Goal: Find specific page/section: Find specific page/section

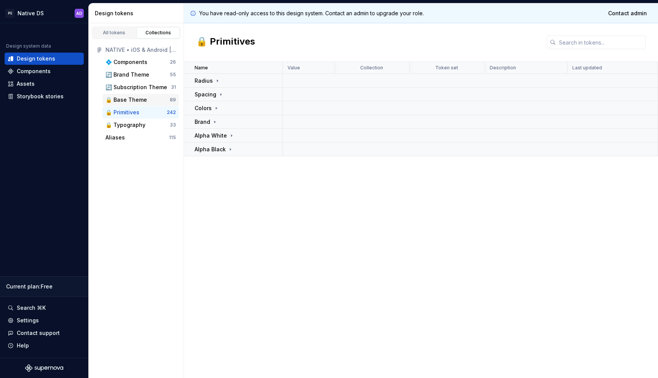
click at [133, 98] on div "🔒 Base Theme" at bounding box center [126, 100] width 42 height 8
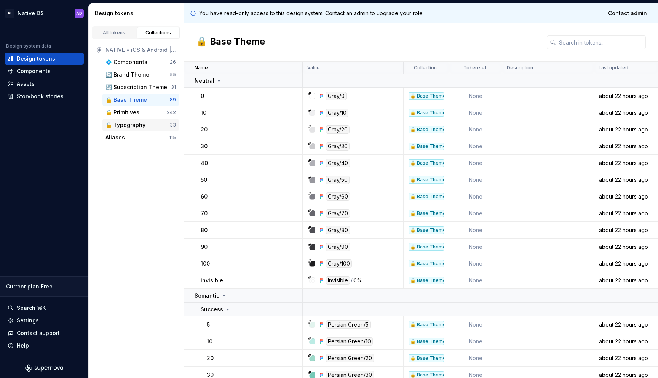
click at [134, 119] on div "🔒 Typography 33" at bounding box center [140, 125] width 77 height 12
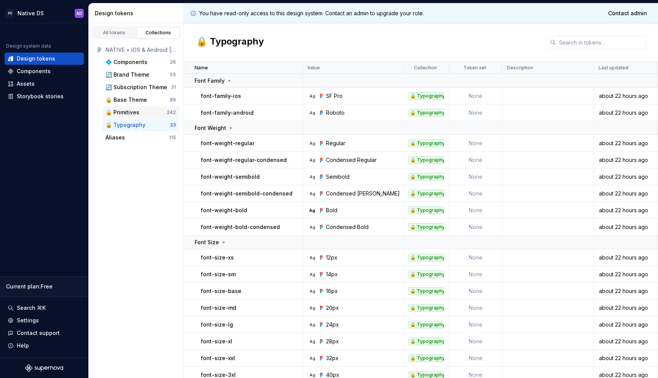
click at [135, 113] on div "🔒 Primitives" at bounding box center [122, 113] width 34 height 8
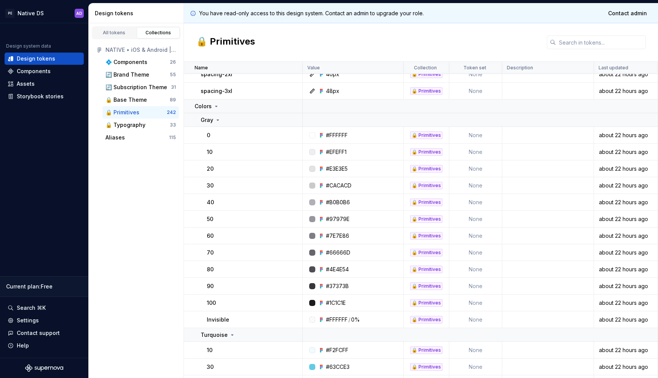
scroll to position [257, 0]
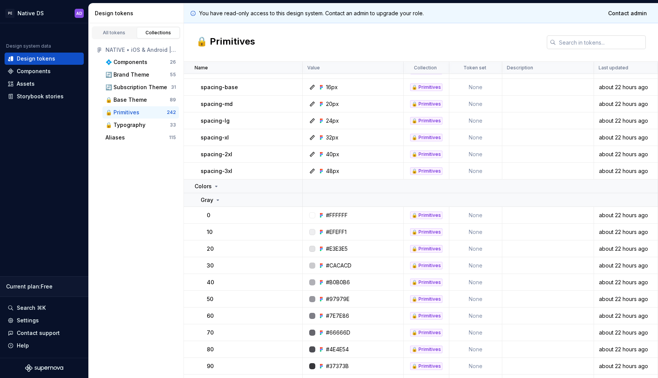
click at [589, 36] on input "text" at bounding box center [601, 42] width 90 height 14
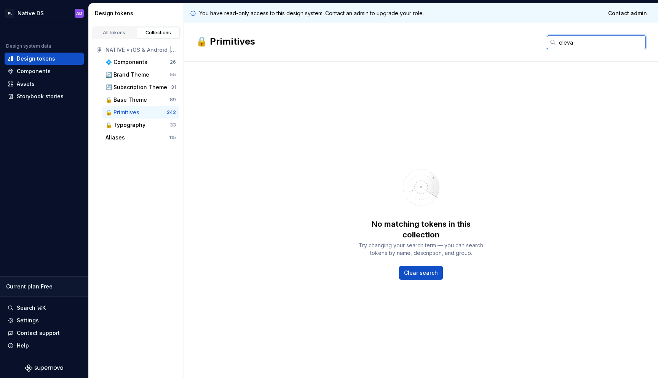
type input "elevat"
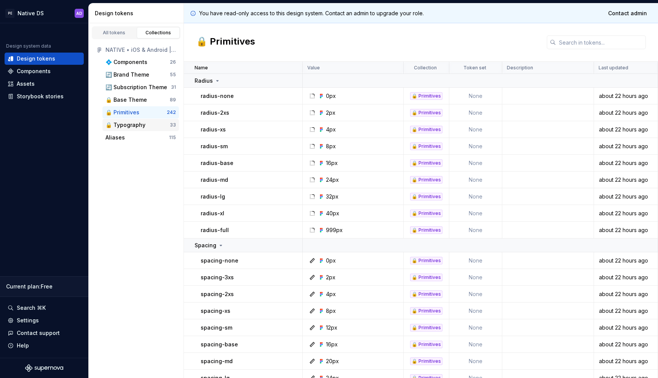
click at [137, 124] on div "🔒 Typography" at bounding box center [125, 125] width 40 height 8
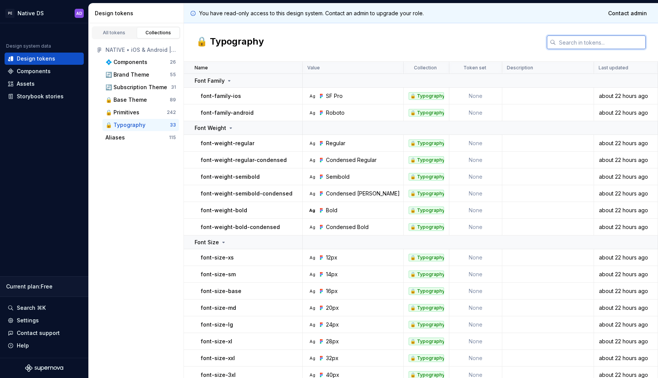
click at [609, 45] on input "text" at bounding box center [601, 42] width 90 height 14
paste input "elevat"
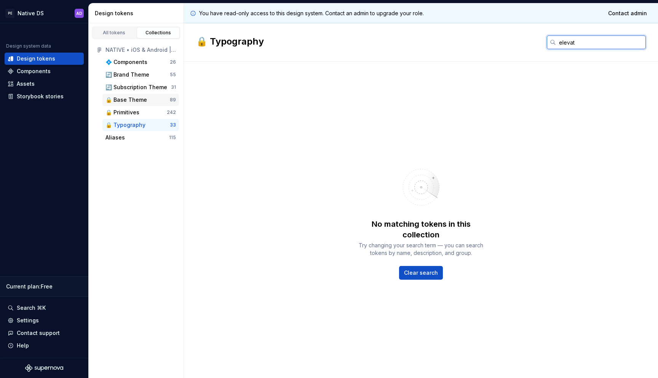
type input "elevat"
click at [134, 101] on div "🔒 Base Theme" at bounding box center [126, 100] width 42 height 8
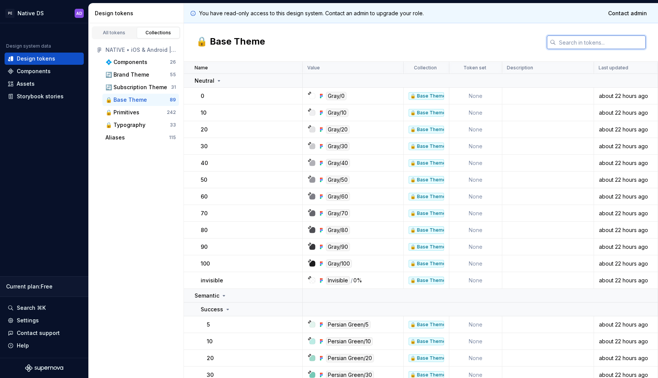
click at [588, 38] on input "text" at bounding box center [601, 42] width 90 height 14
paste input "elevat"
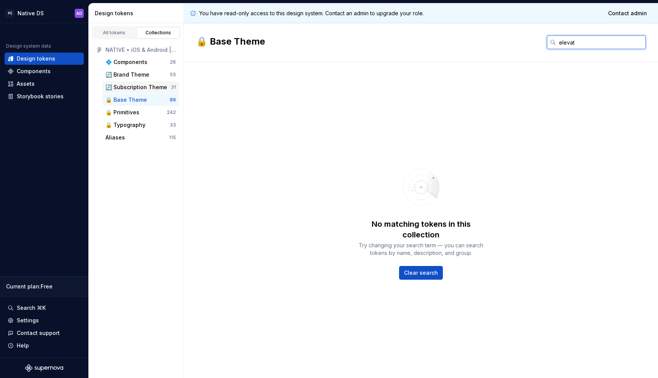
type input "elevat"
click at [134, 85] on div "🔄 Subscription Theme" at bounding box center [136, 87] width 62 height 8
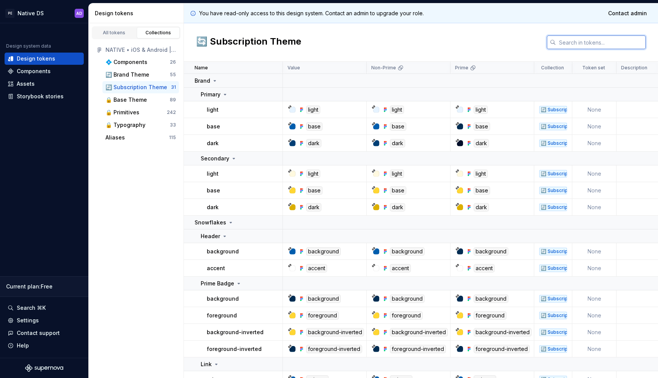
click at [578, 43] on input "text" at bounding box center [601, 42] width 90 height 14
paste input "elevat"
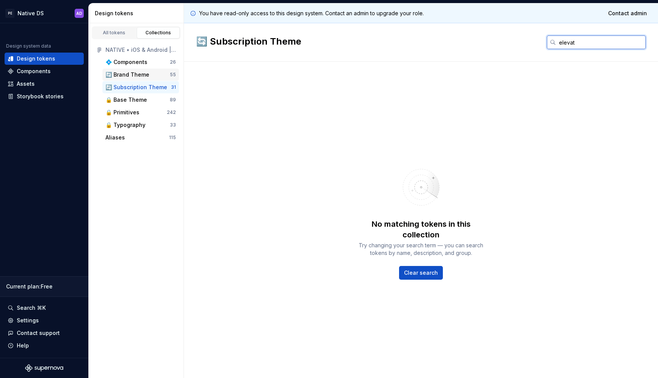
type input "elevat"
click at [115, 72] on div "🔄 Brand Theme" at bounding box center [127, 75] width 44 height 8
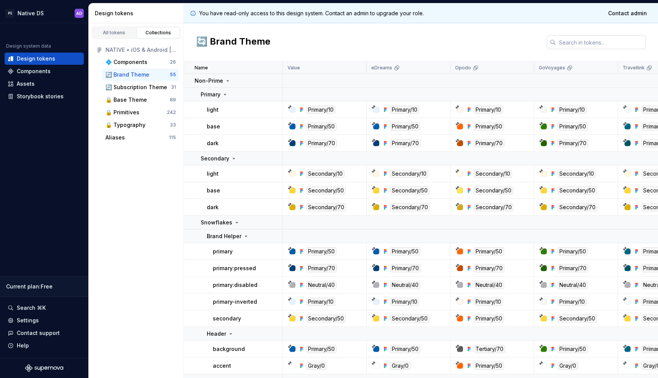
click at [589, 42] on input "text" at bounding box center [601, 42] width 90 height 14
paste input "elevat"
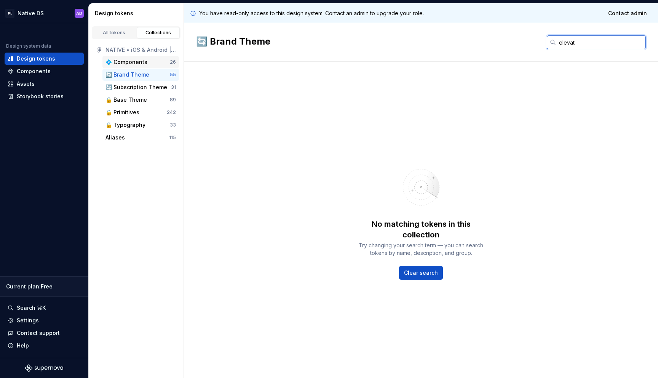
type input "elevat"
click at [134, 58] on div "💠 Components 26" at bounding box center [140, 62] width 77 height 12
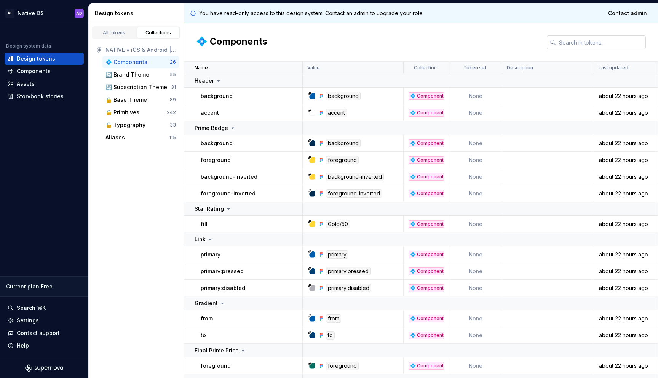
click at [619, 39] on input "text" at bounding box center [601, 42] width 90 height 14
paste input "elevat"
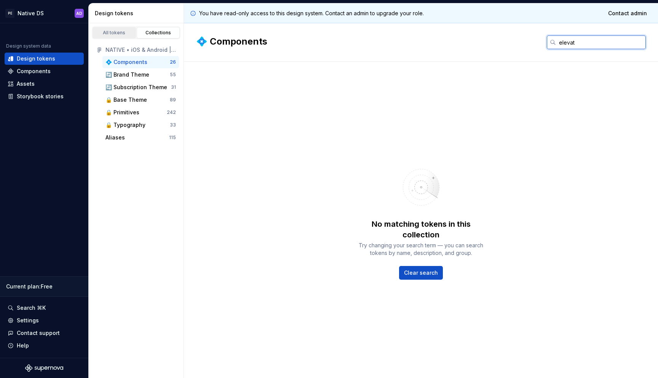
type input "elevat"
click at [113, 32] on div "All tokens" at bounding box center [114, 33] width 38 height 6
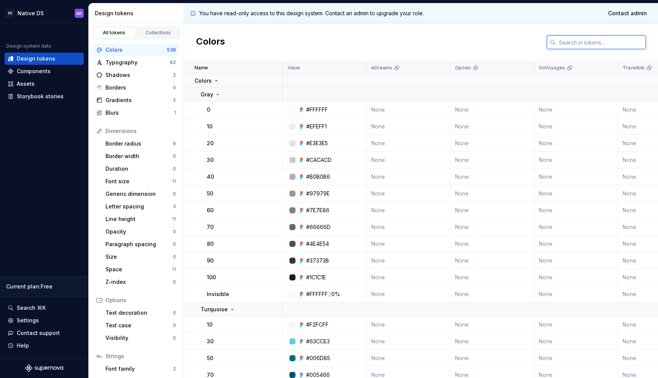
click at [574, 43] on input "text" at bounding box center [601, 42] width 90 height 14
paste input "elevat"
type input "elevat"
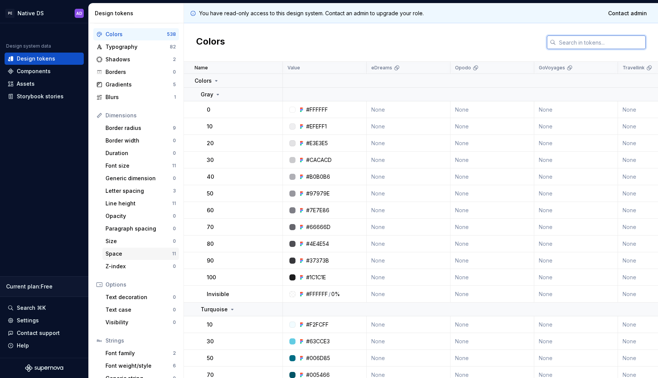
scroll to position [23, 0]
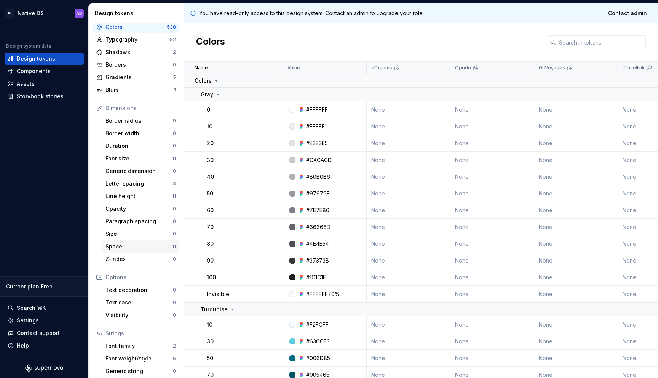
click at [140, 249] on div "Space" at bounding box center [138, 247] width 67 height 8
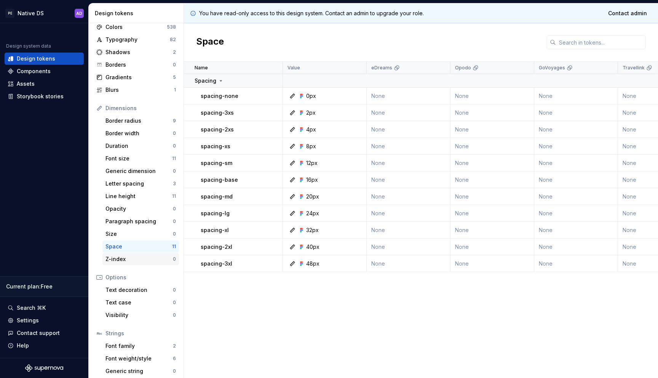
click at [135, 256] on div "Z-index" at bounding box center [138, 259] width 67 height 8
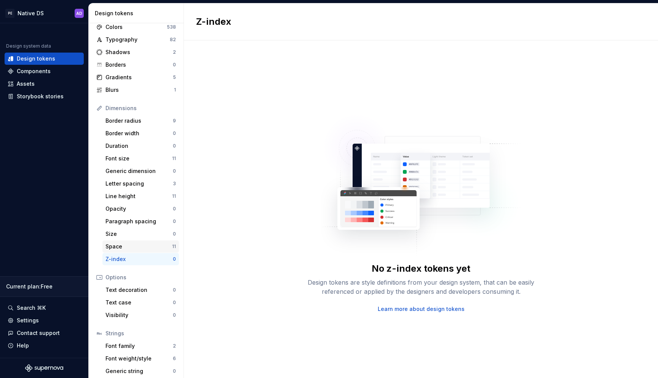
click at [135, 245] on div "Space" at bounding box center [138, 247] width 67 height 8
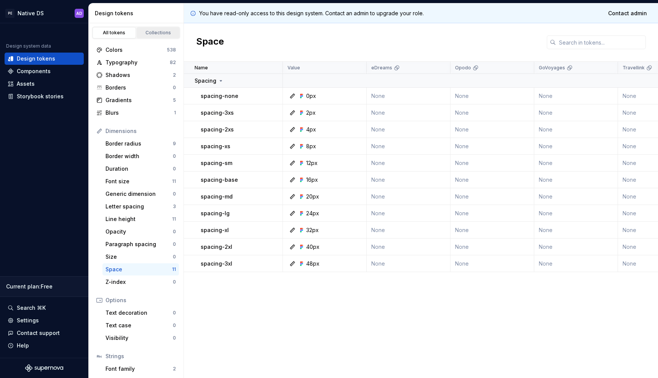
click at [161, 35] on div "Collections" at bounding box center [158, 33] width 38 height 6
